Goal: Information Seeking & Learning: Find specific fact

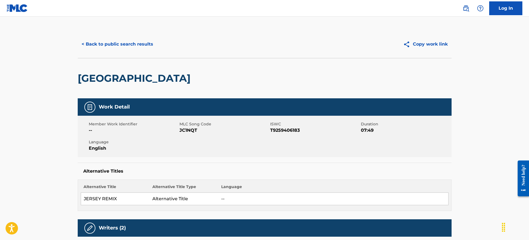
click at [111, 48] on button "< Back to public search results" at bounding box center [117, 44] width 79 height 14
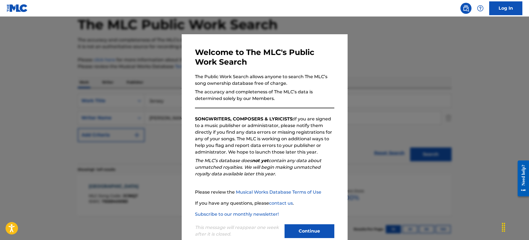
drag, startPoint x: 409, startPoint y: 95, endPoint x: 255, endPoint y: 89, distance: 153.4
click at [406, 95] on div at bounding box center [264, 137] width 529 height 240
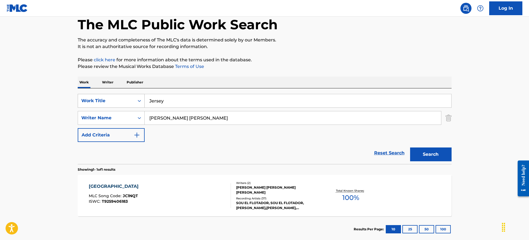
drag, startPoint x: 187, startPoint y: 103, endPoint x: 108, endPoint y: 106, distance: 78.9
click at [108, 106] on div "SearchWithCriteria71e00c02-c449-43da-a321-ee226c07149d Work Title Jersey" at bounding box center [265, 101] width 374 height 14
paste input "Carcelera [PERSON_NAME]"
type input "Carcelera [PERSON_NAME]"
drag, startPoint x: 212, startPoint y: 121, endPoint x: 111, endPoint y: 111, distance: 101.1
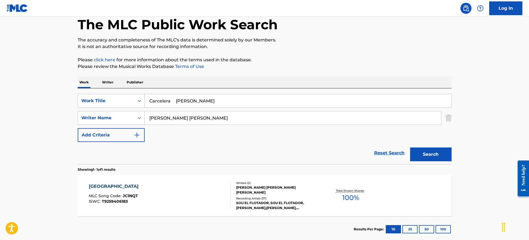
click at [111, 111] on div "SearchWithCriteria9cf5a66e-28cf-4e61-b40a-cdec0eef0a87 Writer Name [PERSON_NAME…" at bounding box center [265, 118] width 374 height 14
paste input "Carcelera [PERSON_NAME]"
type input "Carcelera [PERSON_NAME]"
drag, startPoint x: 171, startPoint y: 101, endPoint x: 279, endPoint y: 104, distance: 107.4
click at [279, 104] on input "Carcelera [PERSON_NAME]" at bounding box center [298, 100] width 307 height 13
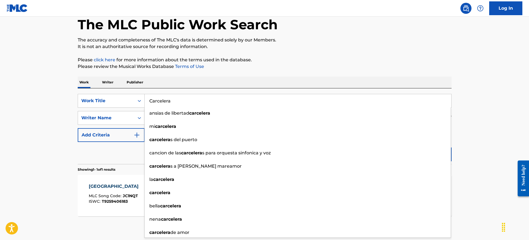
type input "Carcelera"
click at [198, 59] on p "Please click here for more information about the terms used in the database." at bounding box center [265, 60] width 374 height 7
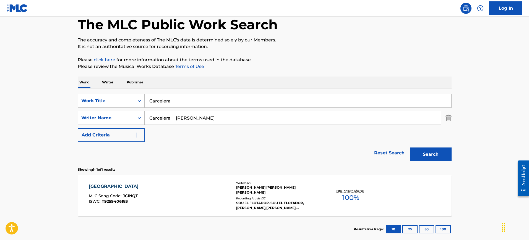
drag, startPoint x: 185, startPoint y: 119, endPoint x: 66, endPoint y: 119, distance: 118.7
click at [66, 119] on main "The MLC Public Work Search The accuracy and completeness of The MLC's data is d…" at bounding box center [264, 117] width 529 height 258
type input "[PERSON_NAME]"
click at [410, 148] on button "Search" at bounding box center [430, 155] width 41 height 14
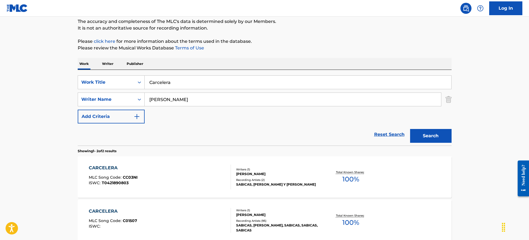
scroll to position [0, 0]
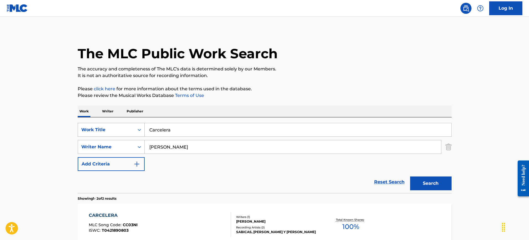
drag, startPoint x: 155, startPoint y: 129, endPoint x: 120, endPoint y: 126, distance: 35.3
click at [120, 126] on div "SearchWithCriteria71e00c02-c449-43da-a321-ee226c07149d Work Title Carcelera" at bounding box center [265, 130] width 374 height 14
paste input "MAN-MADE"
click at [162, 130] on input "MAN-MADE" at bounding box center [298, 129] width 307 height 13
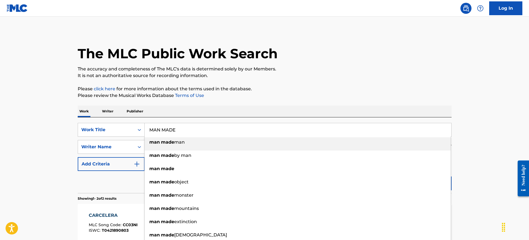
type input "MAN MADE"
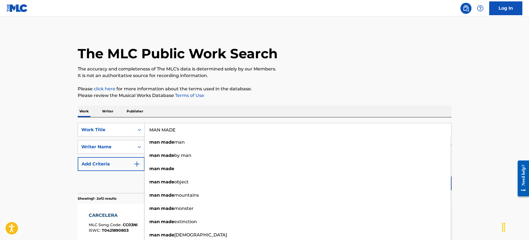
click at [194, 98] on p "Please review the Musical Works Database Terms of Use" at bounding box center [265, 95] width 374 height 7
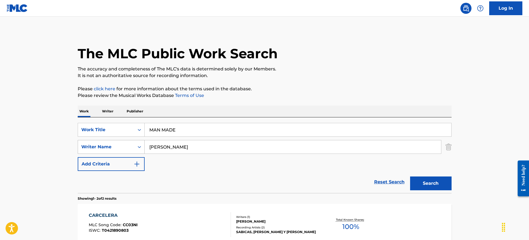
drag, startPoint x: 155, startPoint y: 148, endPoint x: 127, endPoint y: 146, distance: 28.3
click at [128, 147] on div "SearchWithCriteria9cf5a66e-28cf-4e61-b40a-cdec0eef0a87 Writer Name [PERSON_NAME]" at bounding box center [265, 147] width 374 height 14
paste input "[PERSON_NAME]"
click at [410, 177] on button "Search" at bounding box center [430, 184] width 41 height 14
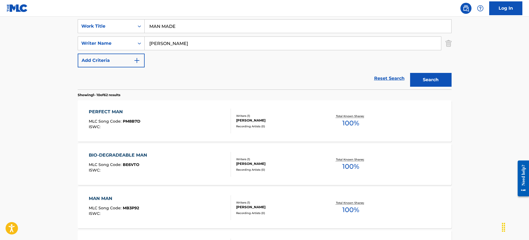
scroll to position [35, 0]
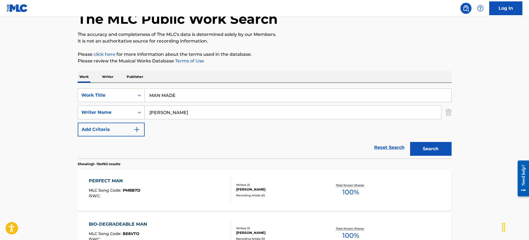
drag, startPoint x: 169, startPoint y: 113, endPoint x: 111, endPoint y: 106, distance: 58.0
click at [111, 106] on div "SearchWithCriteria9cf5a66e-28cf-4e61-b40a-cdec0eef0a87 Writer Name [PERSON_NAME]" at bounding box center [265, 113] width 374 height 14
paste input "[PERSON_NAME]"
type input "[PERSON_NAME]"
click at [410, 142] on button "Search" at bounding box center [430, 149] width 41 height 14
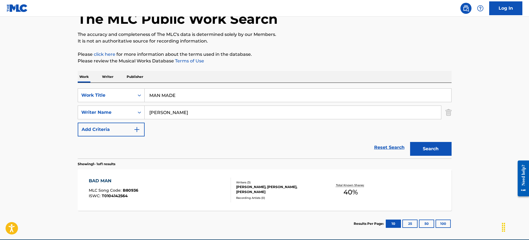
click at [215, 182] on div "BAD MAN MLC Song Code : B80936 ISWC : T0104142564" at bounding box center [160, 190] width 142 height 25
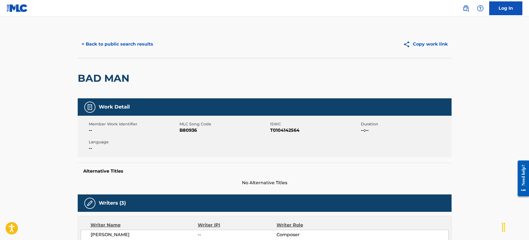
click at [152, 44] on button "< Back to public search results" at bounding box center [117, 44] width 79 height 14
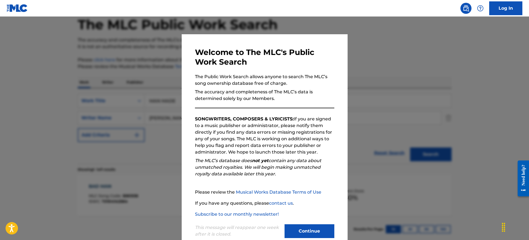
click at [353, 71] on div at bounding box center [264, 137] width 529 height 240
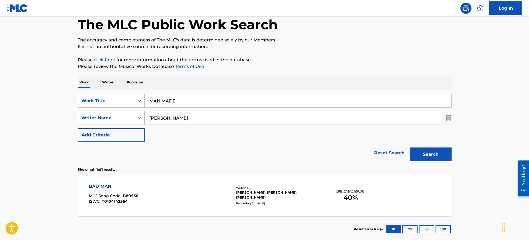
click at [189, 98] on input "MAN MADE" at bounding box center [298, 100] width 307 height 13
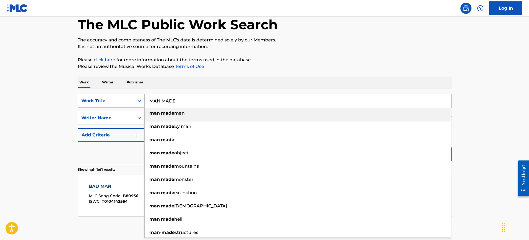
paste input "SUGAR AND SPIC"
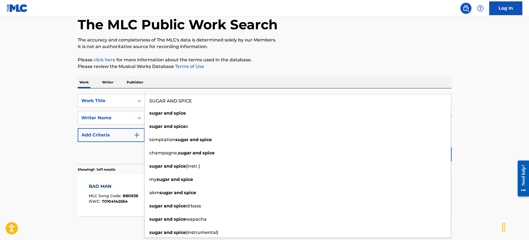
type input "SUGAR AND SPICE"
click at [324, 82] on div "Work Writer Publisher" at bounding box center [265, 83] width 374 height 12
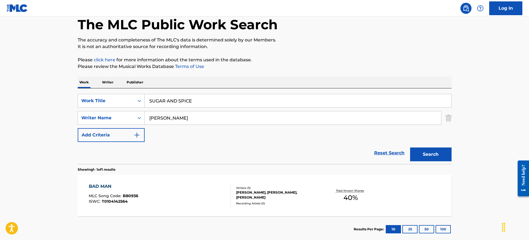
click at [168, 117] on input "[PERSON_NAME]" at bounding box center [293, 117] width 297 height 13
paste input "[PERSON_NAME]"
type input "[PERSON_NAME]"
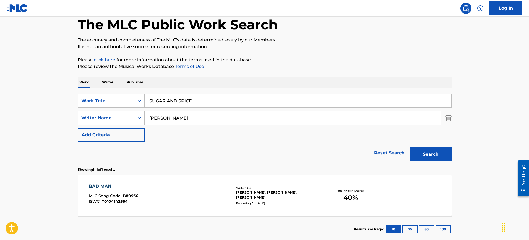
click at [417, 158] on button "Search" at bounding box center [430, 155] width 41 height 14
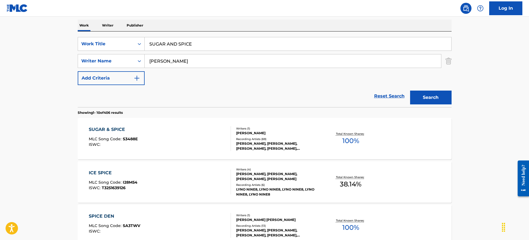
scroll to position [98, 0]
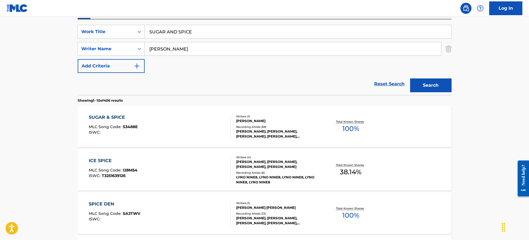
click at [217, 124] on div "SUGAR & SPICE MLC Song Code : S3488E ISWC :" at bounding box center [160, 126] width 142 height 25
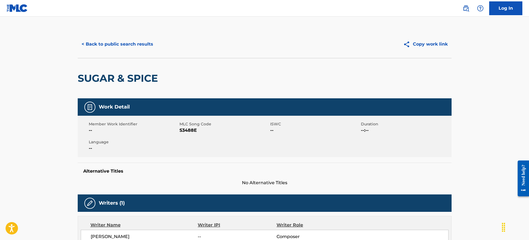
click at [115, 46] on button "< Back to public search results" at bounding box center [117, 44] width 79 height 14
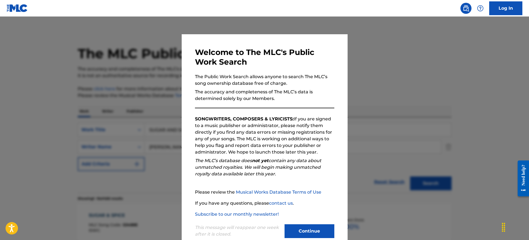
scroll to position [98, 0]
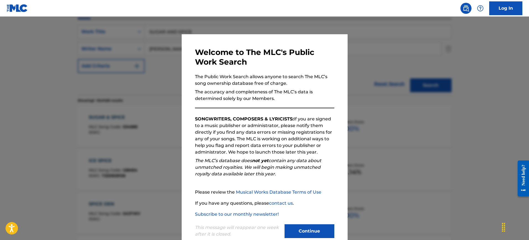
click at [414, 98] on div at bounding box center [264, 137] width 529 height 240
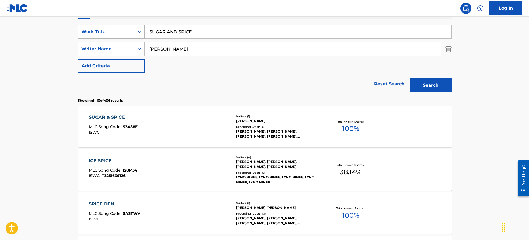
drag, startPoint x: 209, startPoint y: 37, endPoint x: 124, endPoint y: 30, distance: 85.5
click at [124, 30] on div "SearchWithCriteria71e00c02-c449-43da-a321-ee226c07149d Work Title SUGAR AND SPI…" at bounding box center [265, 32] width 374 height 14
paste input "TRUST HIM [PERSON_NAME],[PERSON_NAME], [PERSON_NAME]"
type input "TRUST HIM [PERSON_NAME],[PERSON_NAME], [PERSON_NAME]"
drag, startPoint x: 167, startPoint y: 49, endPoint x: 99, endPoint y: 49, distance: 68.1
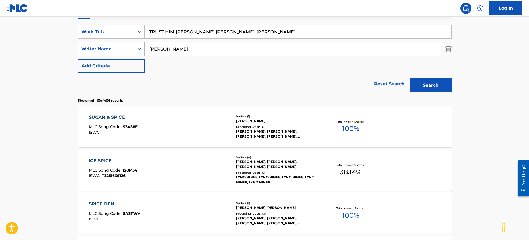
click at [99, 49] on div "SearchWithCriteria9cf5a66e-28cf-4e61-b40a-cdec0eef0a87 Writer Name [PERSON_NAME]" at bounding box center [265, 49] width 374 height 14
paste input "TRUST HIM [PERSON_NAME],[PERSON_NAME], [PERSON_NAME]"
type input "TRUST HIM [PERSON_NAME],[PERSON_NAME], [PERSON_NAME]"
drag, startPoint x: 177, startPoint y: 32, endPoint x: 355, endPoint y: 49, distance: 179.0
click at [355, 49] on div "SearchWithCriteria71e00c02-c449-43da-a321-ee226c07149d Work Title TRUST HIM [PE…" at bounding box center [265, 49] width 374 height 48
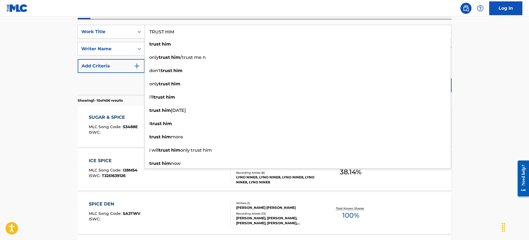
type input "TRUST HIM"
click at [201, 14] on nav "Log In" at bounding box center [264, 8] width 529 height 17
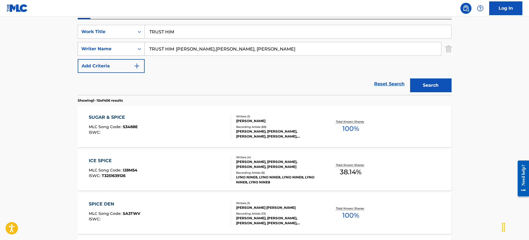
drag, startPoint x: 199, startPoint y: 48, endPoint x: 90, endPoint y: 51, distance: 108.8
click at [90, 51] on div "SearchWithCriteria9cf5a66e-28cf-4e61-b40a-cdec0eef0a87 Writer Name TRUST HIM [P…" at bounding box center [265, 49] width 374 height 14
drag, startPoint x: 162, startPoint y: 49, endPoint x: 304, endPoint y: 58, distance: 141.9
click at [304, 58] on div "SearchWithCriteria71e00c02-c449-43da-a321-ee226c07149d Work Title TRUST HIM Sea…" at bounding box center [265, 49] width 374 height 48
type input "[PERSON_NAME]"
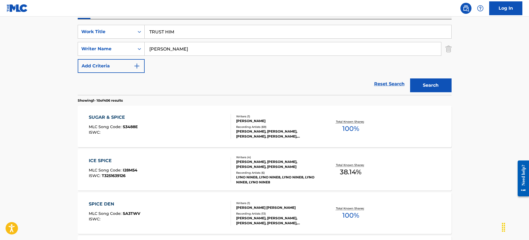
click at [410, 79] on button "Search" at bounding box center [430, 86] width 41 height 14
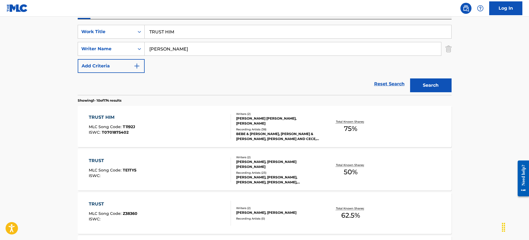
click at [177, 118] on div "TRUST HIM MLC Song Code : T1192J ISWC : T0701875402" at bounding box center [160, 126] width 142 height 25
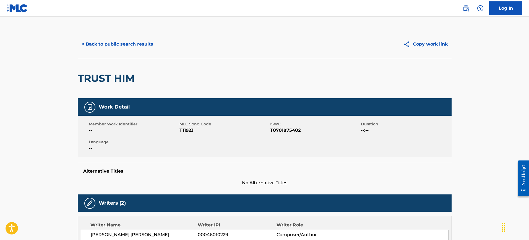
click at [151, 42] on button "< Back to public search results" at bounding box center [117, 44] width 79 height 14
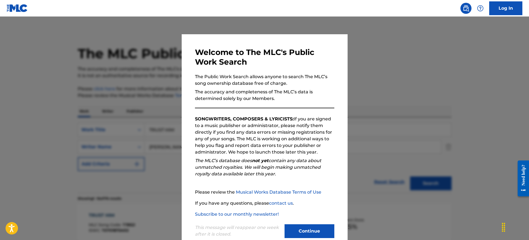
scroll to position [98, 0]
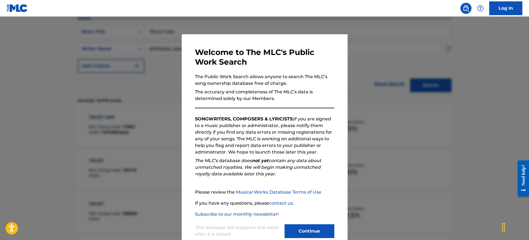
click at [418, 92] on div at bounding box center [264, 137] width 529 height 240
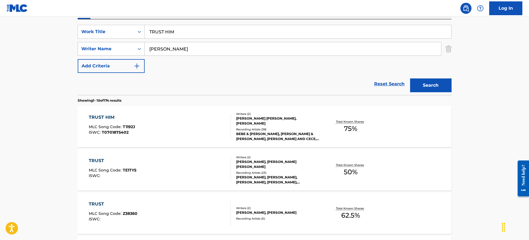
drag, startPoint x: 167, startPoint y: 45, endPoint x: 115, endPoint y: 51, distance: 52.6
click at [115, 51] on div "SearchWithCriteria9cf5a66e-28cf-4e61-b40a-cdec0eef0a87 Writer Name [PERSON_NAME]" at bounding box center [265, 49] width 374 height 14
paste input "young"
type input "young"
click at [410, 79] on button "Search" at bounding box center [430, 86] width 41 height 14
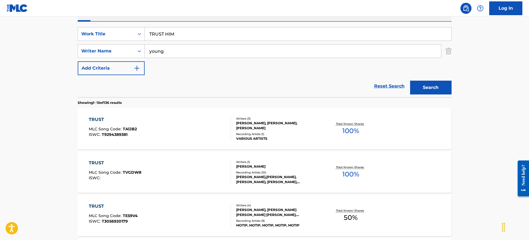
scroll to position [104, 0]
